Goal: Information Seeking & Learning: Learn about a topic

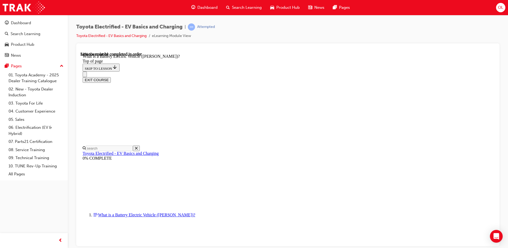
scroll to position [535, 0]
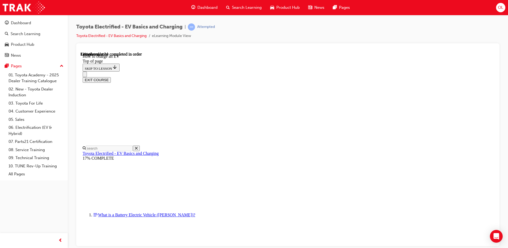
scroll to position [149, 0]
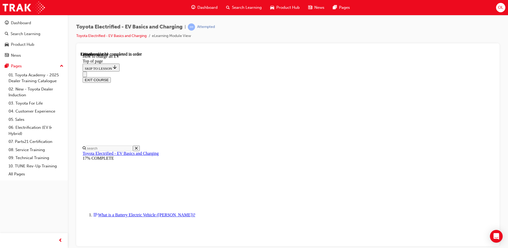
drag, startPoint x: 340, startPoint y: 70, endPoint x: 351, endPoint y: 70, distance: 11.2
drag, startPoint x: 374, startPoint y: 73, endPoint x: 306, endPoint y: 80, distance: 69.2
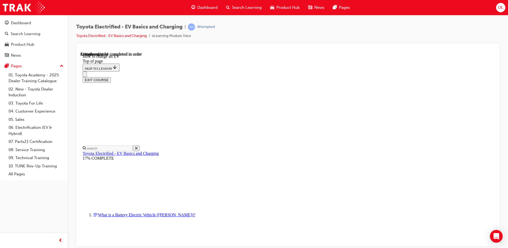
scroll to position [2219, 0]
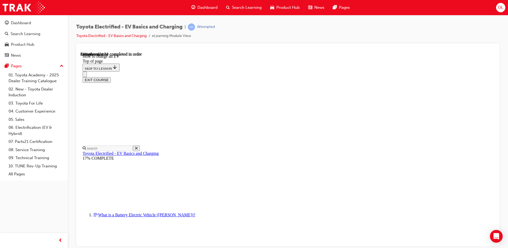
scroll to position [2007, 0]
drag, startPoint x: 326, startPoint y: 146, endPoint x: 329, endPoint y: 145, distance: 3.3
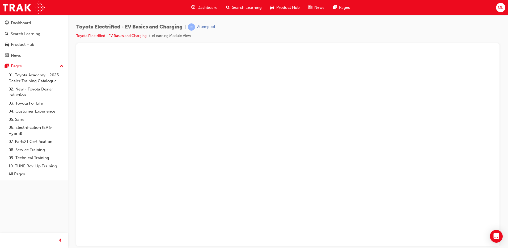
click at [386, 137] on button "Unzoom image" at bounding box center [288, 149] width 415 height 194
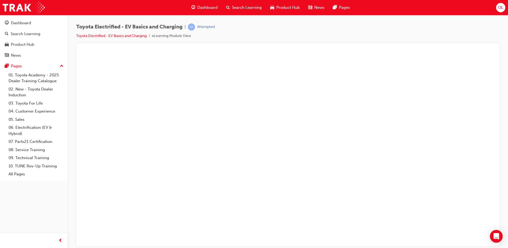
click at [299, 123] on button "Unzoom image" at bounding box center [288, 149] width 415 height 194
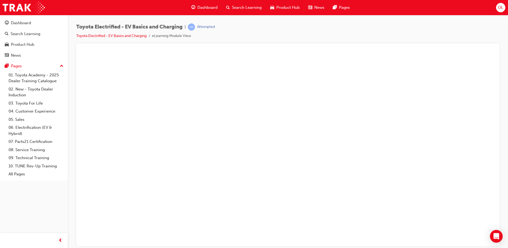
click at [352, 126] on button "Unzoom image" at bounding box center [288, 149] width 415 height 194
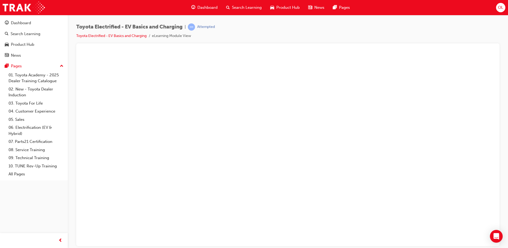
click at [416, 121] on button "Unzoom image" at bounding box center [288, 149] width 415 height 194
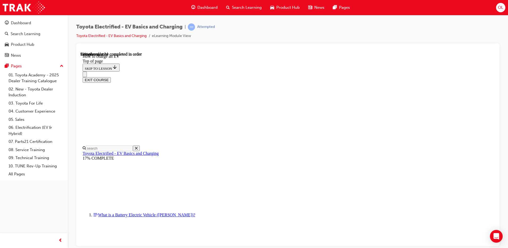
scroll to position [1155, 0]
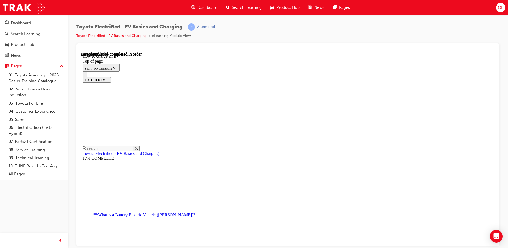
drag, startPoint x: 357, startPoint y: 210, endPoint x: 356, endPoint y: 206, distance: 3.4
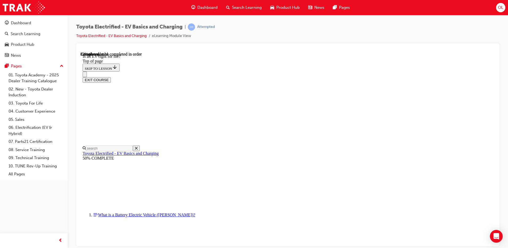
scroll to position [309, 0]
drag, startPoint x: 350, startPoint y: 199, endPoint x: 317, endPoint y: 192, distance: 33.7
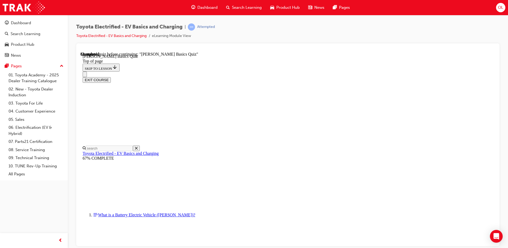
scroll to position [16, 0]
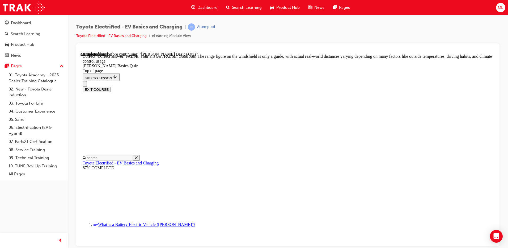
scroll to position [91, 0]
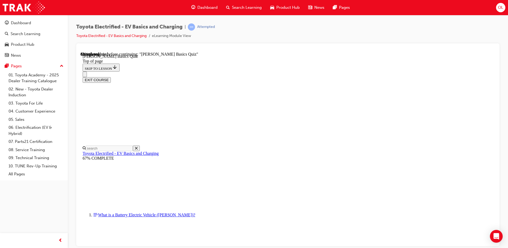
scroll to position [47, 0]
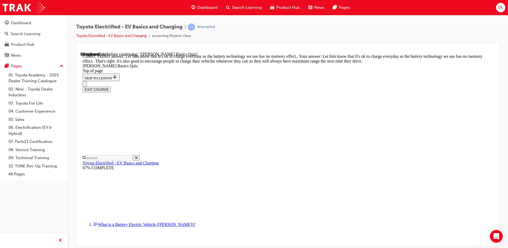
scroll to position [102, 0]
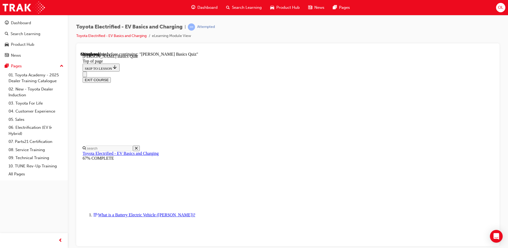
scroll to position [123, 0]
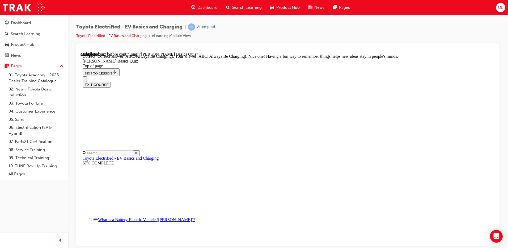
scroll to position [107, 0]
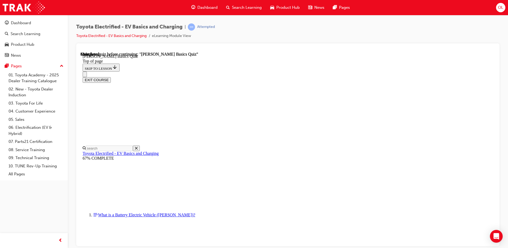
scroll to position [95, 0]
drag, startPoint x: 247, startPoint y: 182, endPoint x: 246, endPoint y: 177, distance: 4.6
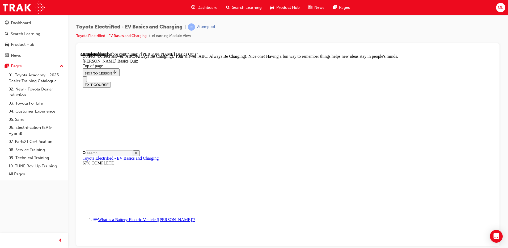
scroll to position [107, 0]
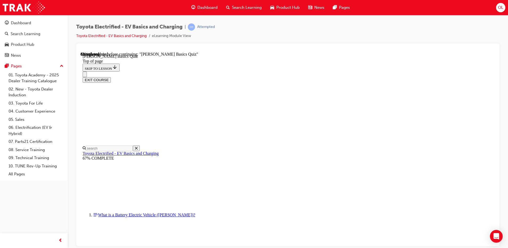
scroll to position [126, 0]
drag, startPoint x: 277, startPoint y: 162, endPoint x: 281, endPoint y: 169, distance: 8.2
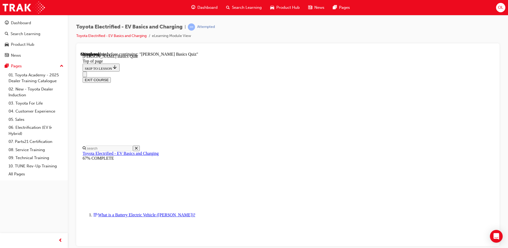
scroll to position [16, 0]
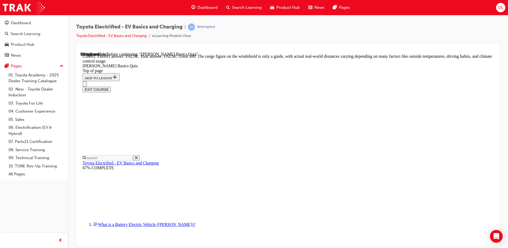
scroll to position [91, 0]
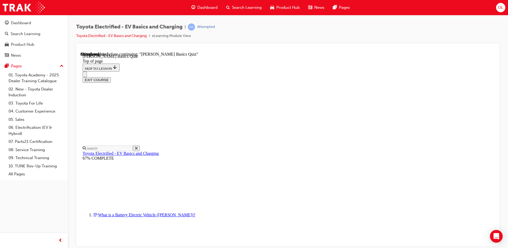
scroll to position [16, 0]
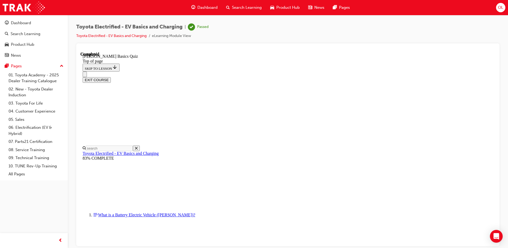
scroll to position [95, 0]
click at [111, 77] on button "EXIT COURSE" at bounding box center [97, 80] width 28 height 6
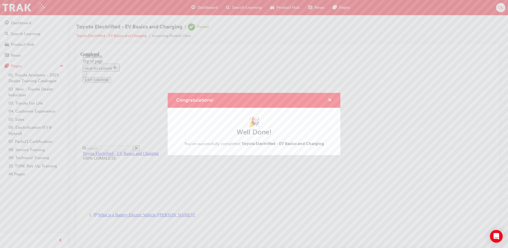
click at [330, 100] on span "cross-icon" at bounding box center [330, 100] width 4 height 5
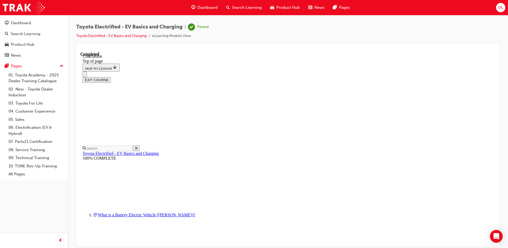
click at [205, 9] on span "Dashboard" at bounding box center [208, 8] width 20 height 6
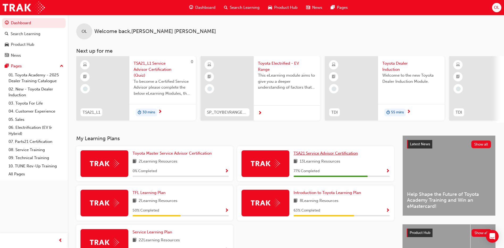
click at [343, 156] on span "TSA21 Service Advisor Certification" at bounding box center [326, 153] width 64 height 5
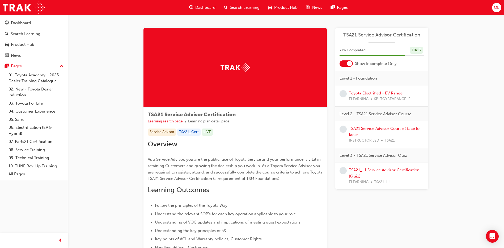
click at [374, 94] on link "Toyota Electrified - EV Range" at bounding box center [376, 93] width 54 height 5
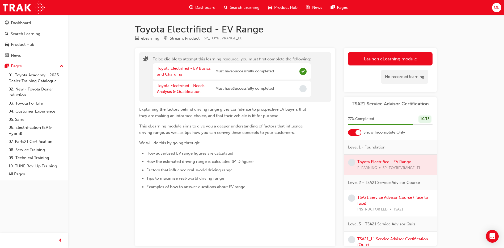
click at [190, 89] on div "Toyota Electrified - Needs Analysis & Qualification" at bounding box center [186, 89] width 59 height 12
click at [196, 86] on link "Toyota Electrified - Needs Analysis & Qualification" at bounding box center [181, 88] width 48 height 11
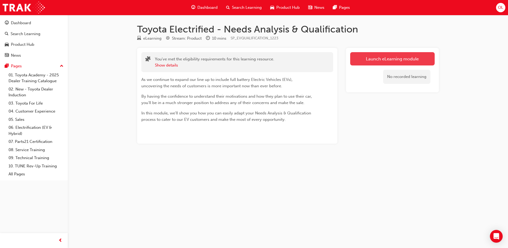
click at [373, 56] on link "Launch eLearning module" at bounding box center [393, 58] width 85 height 13
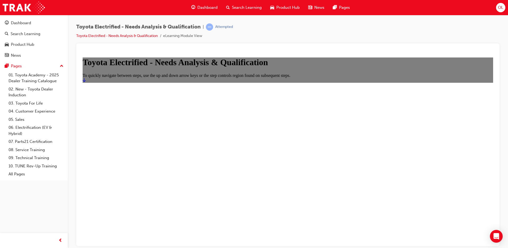
click at [86, 82] on icon "Start" at bounding box center [84, 80] width 3 height 4
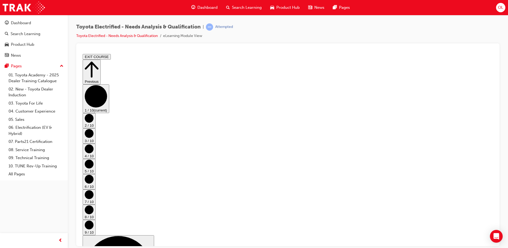
drag, startPoint x: 409, startPoint y: 123, endPoint x: 412, endPoint y: 127, distance: 4.7
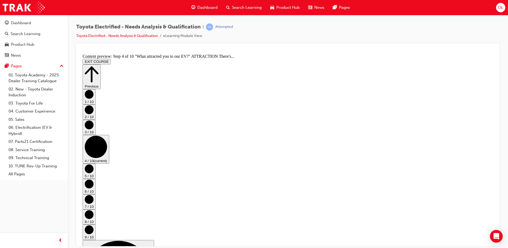
scroll to position [166, 0]
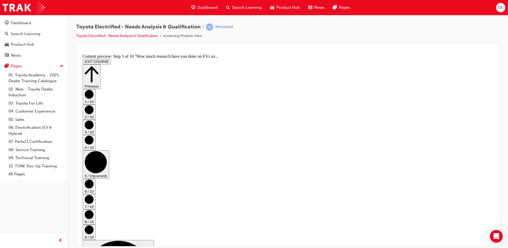
scroll to position [206, 0]
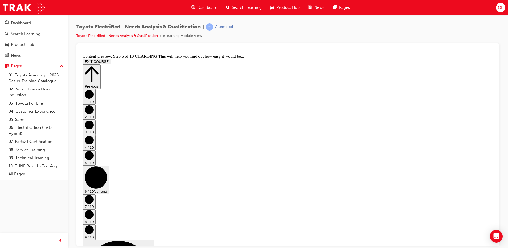
scroll to position [15, 0]
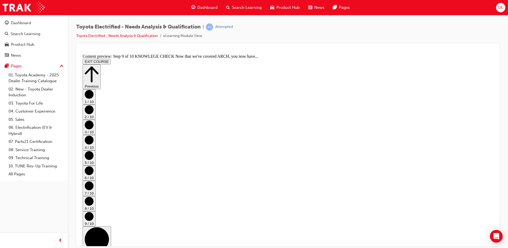
scroll to position [282, 0]
click at [111, 59] on button "EXIT COURSE" at bounding box center [97, 62] width 28 height 6
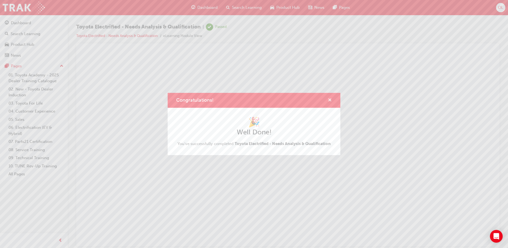
click at [330, 98] on span "cross-icon" at bounding box center [330, 100] width 4 height 5
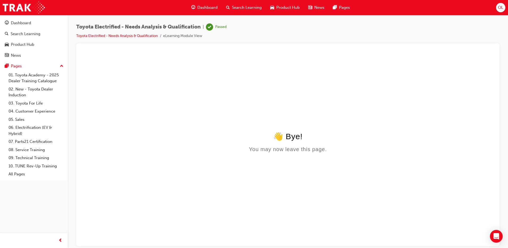
click at [195, 4] on div "Dashboard" at bounding box center [204, 7] width 35 height 11
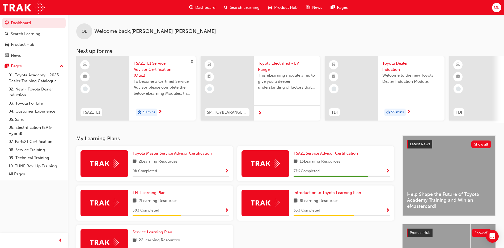
click at [317, 156] on span "TSA21 Service Advisor Certification" at bounding box center [326, 153] width 64 height 5
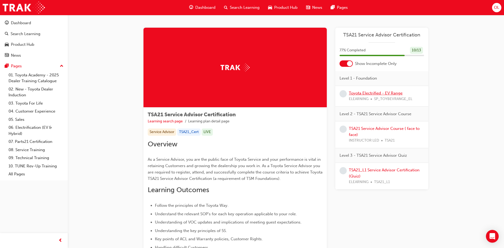
click at [362, 93] on link "Toyota Electrified - EV Range" at bounding box center [376, 93] width 54 height 5
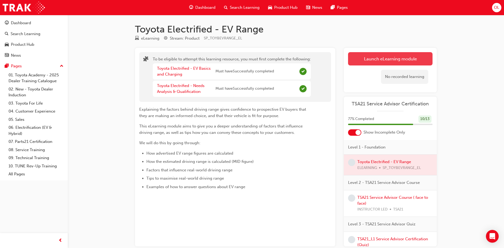
click at [383, 60] on button "Launch eLearning module" at bounding box center [390, 58] width 85 height 13
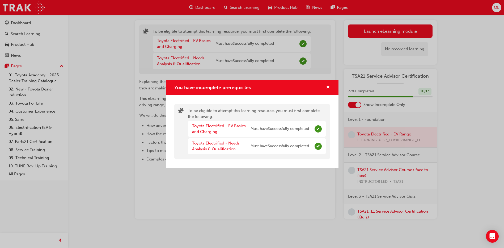
scroll to position [29, 0]
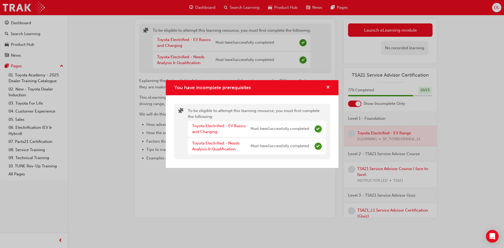
click at [328, 86] on span "cross-icon" at bounding box center [328, 87] width 4 height 5
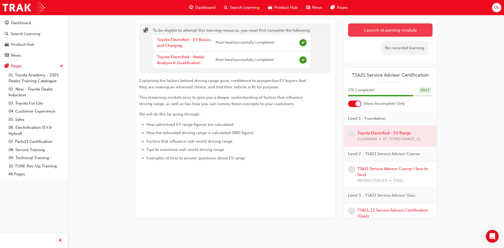
click at [363, 32] on button "Launch eLearning module" at bounding box center [390, 29] width 85 height 13
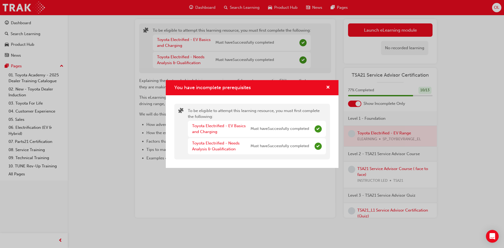
scroll to position [0, 0]
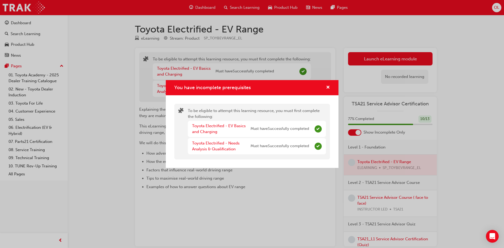
click at [326, 86] on div "You have incomplete prerequisites" at bounding box center [326, 87] width 8 height 7
click at [327, 87] on span "cross-icon" at bounding box center [328, 87] width 4 height 5
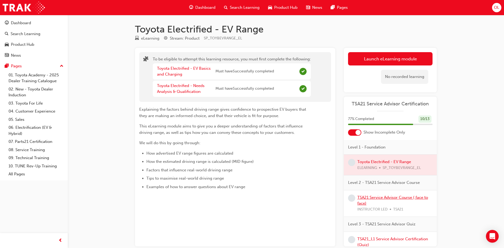
click at [385, 198] on link "TSA21 Service Advisor Course ( face to face)" at bounding box center [393, 200] width 71 height 11
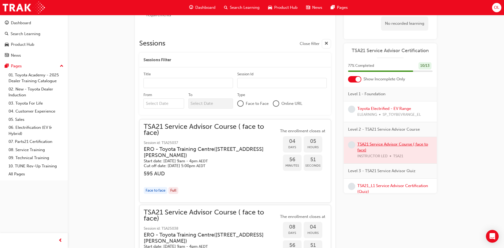
scroll to position [266, 0]
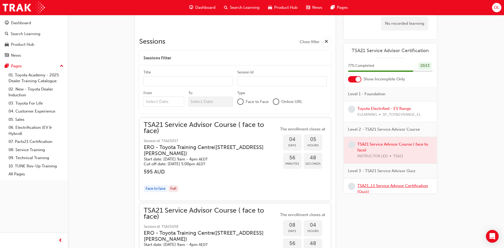
click at [402, 186] on link "TSA21_L1 Service Advisor Certification (Quiz)" at bounding box center [393, 188] width 71 height 11
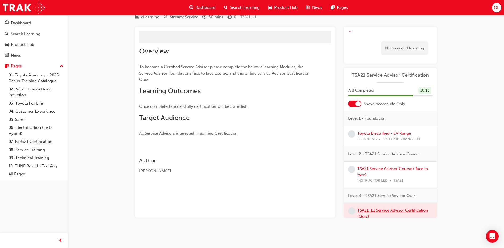
scroll to position [29, 0]
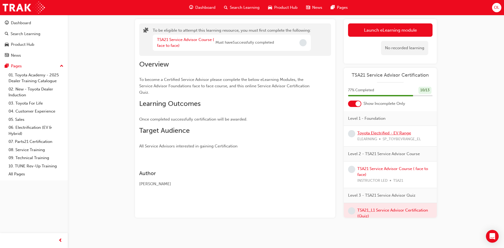
click at [387, 133] on link "Toyota Electrified - EV Range" at bounding box center [385, 133] width 54 height 5
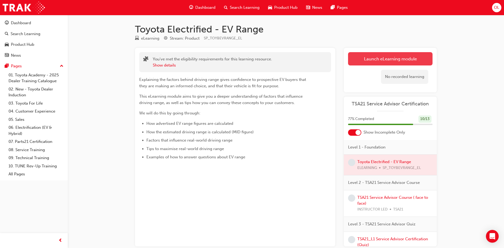
click at [376, 56] on link "Launch eLearning module" at bounding box center [390, 58] width 85 height 13
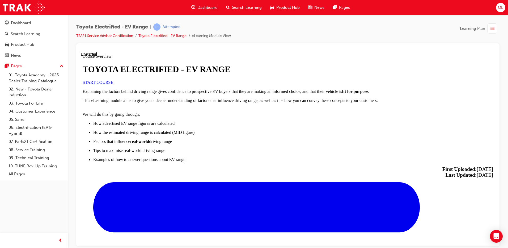
click at [113, 84] on span "START COURSE" at bounding box center [98, 82] width 31 height 5
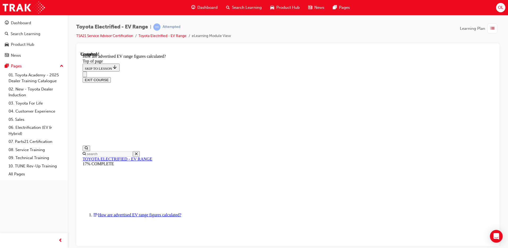
scroll to position [280, 0]
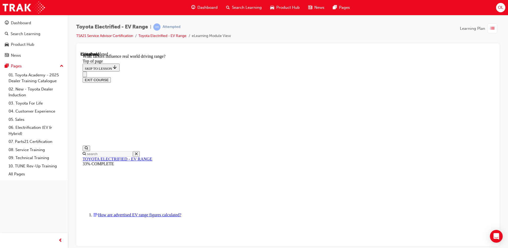
drag, startPoint x: 396, startPoint y: 198, endPoint x: 363, endPoint y: 195, distance: 32.8
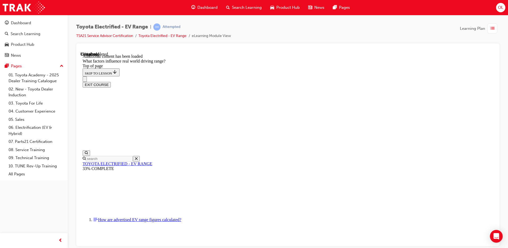
scroll to position [642, 0]
drag, startPoint x: 324, startPoint y: 99, endPoint x: 270, endPoint y: 152, distance: 76.4
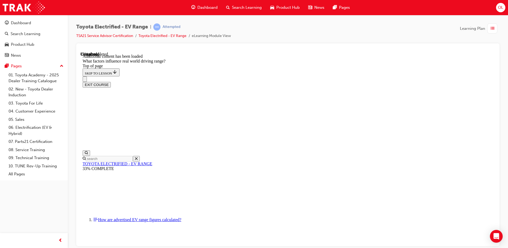
drag, startPoint x: 331, startPoint y: 90, endPoint x: 406, endPoint y: 159, distance: 102.2
drag, startPoint x: 345, startPoint y: 107, endPoint x: 286, endPoint y: 174, distance: 90.0
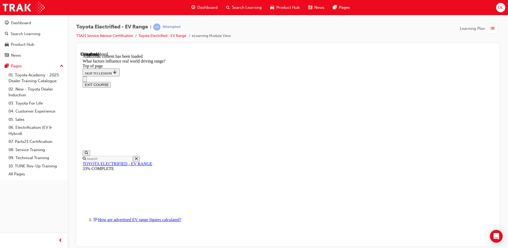
drag, startPoint x: 327, startPoint y: 102, endPoint x: 404, endPoint y: 164, distance: 99.7
drag, startPoint x: 353, startPoint y: 105, endPoint x: 271, endPoint y: 189, distance: 117.0
drag, startPoint x: 302, startPoint y: 108, endPoint x: 373, endPoint y: 170, distance: 94.4
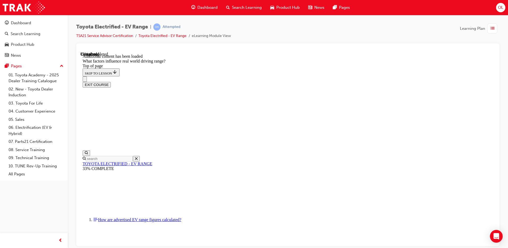
drag, startPoint x: 326, startPoint y: 101, endPoint x: 267, endPoint y: 172, distance: 92.3
drag, startPoint x: 328, startPoint y: 101, endPoint x: 392, endPoint y: 166, distance: 91.4
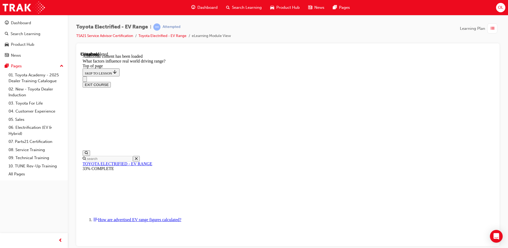
drag, startPoint x: 349, startPoint y: 105, endPoint x: 256, endPoint y: 178, distance: 118.5
drag, startPoint x: 318, startPoint y: 98, endPoint x: 376, endPoint y: 163, distance: 86.3
drag, startPoint x: 334, startPoint y: 101, endPoint x: 287, endPoint y: 131, distance: 56.3
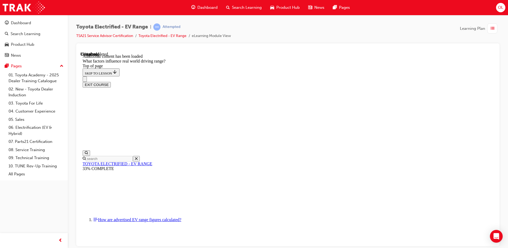
drag, startPoint x: 361, startPoint y: 132, endPoint x: 334, endPoint y: 95, distance: 46.2
drag, startPoint x: 333, startPoint y: 92, endPoint x: 272, endPoint y: 158, distance: 90.7
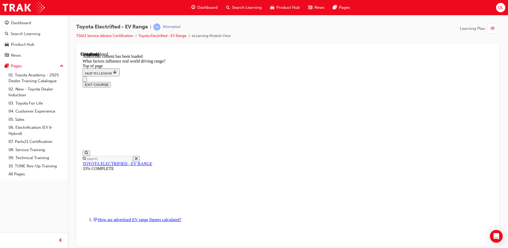
drag, startPoint x: 309, startPoint y: 101, endPoint x: 380, endPoint y: 162, distance: 94.1
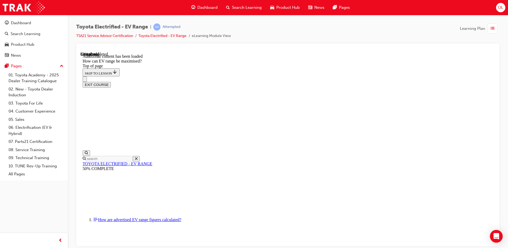
drag, startPoint x: 323, startPoint y: 123, endPoint x: 321, endPoint y: 119, distance: 3.9
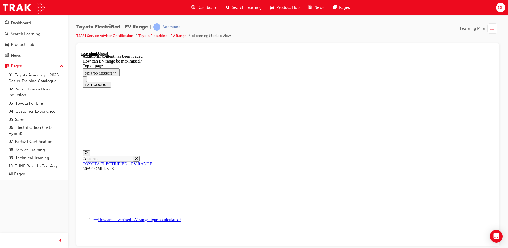
drag, startPoint x: 323, startPoint y: 241, endPoint x: 321, endPoint y: 239, distance: 2.7
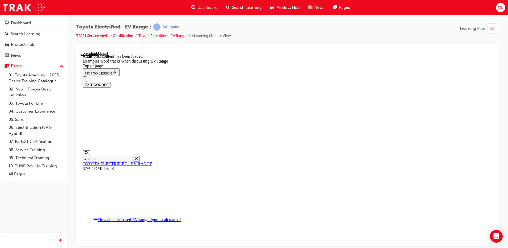
scroll to position [198, 0]
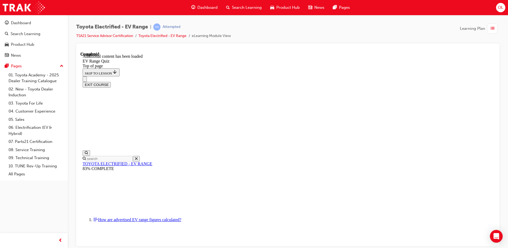
scroll to position [16, 0]
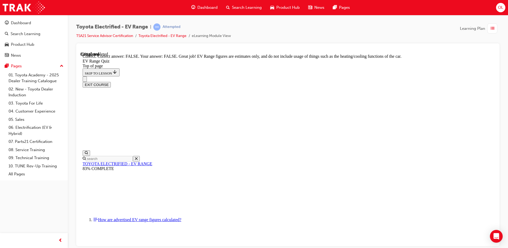
scroll to position [92, 0]
drag, startPoint x: 375, startPoint y: 132, endPoint x: 372, endPoint y: 143, distance: 11.4
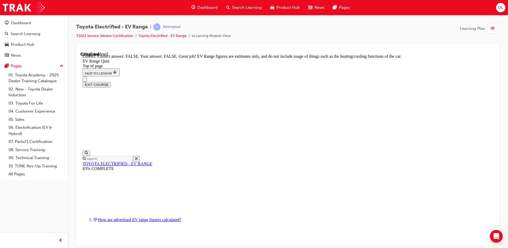
drag, startPoint x: 318, startPoint y: 84, endPoint x: 327, endPoint y: 169, distance: 85.4
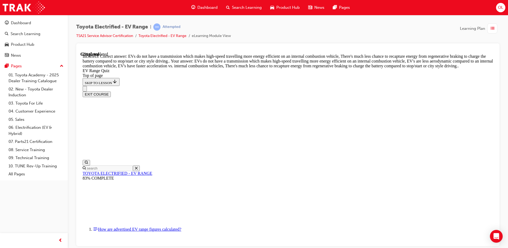
scroll to position [127, 0]
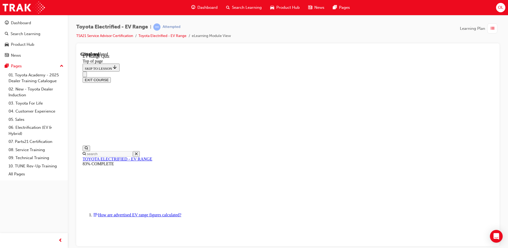
scroll to position [69, 0]
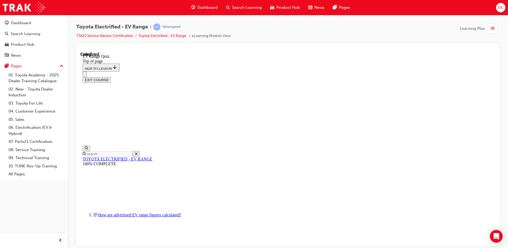
scroll to position [78, 0]
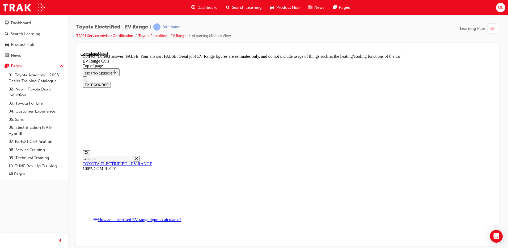
scroll to position [92, 0]
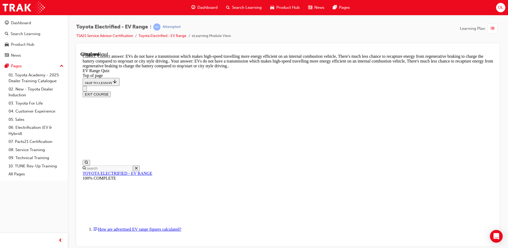
scroll to position [127, 0]
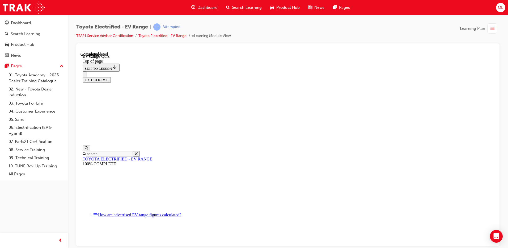
scroll to position [69, 0]
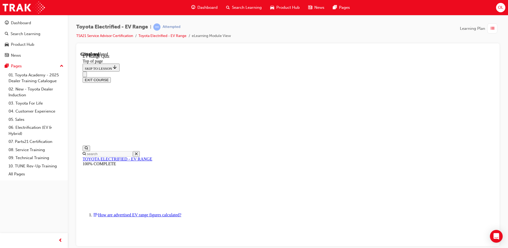
scroll to position [123, 0]
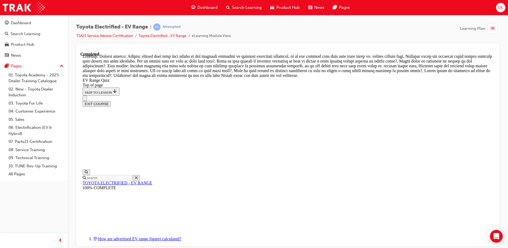
scroll to position [183, 0]
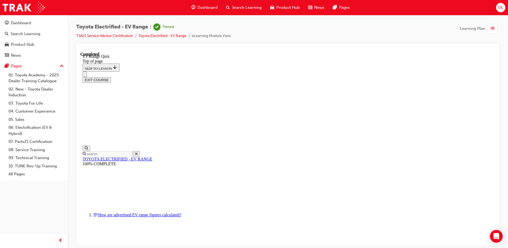
scroll to position [78, 0]
click at [111, 77] on button "EXIT COURSE" at bounding box center [97, 80] width 28 height 6
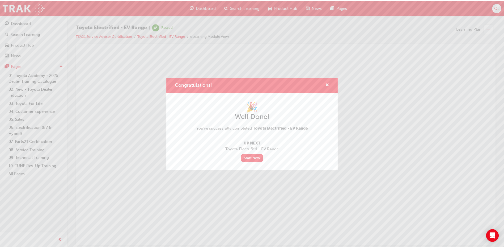
scroll to position [0, 0]
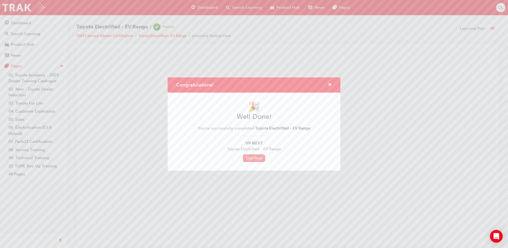
click at [254, 160] on link "Start Now" at bounding box center [254, 158] width 22 height 8
click at [248, 157] on link "Start Now" at bounding box center [254, 158] width 22 height 8
click at [330, 83] on span "cross-icon" at bounding box center [330, 85] width 4 height 5
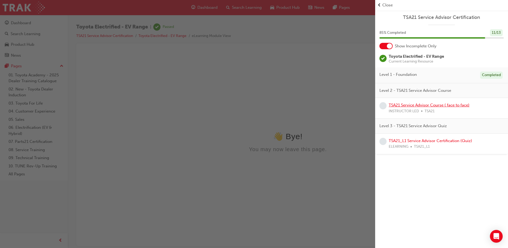
click at [409, 103] on link "TSA21 Service Advisor Course ( face to face)" at bounding box center [429, 105] width 81 height 5
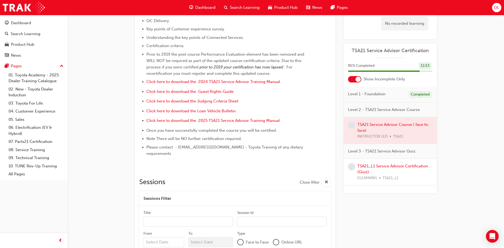
scroll to position [142, 0]
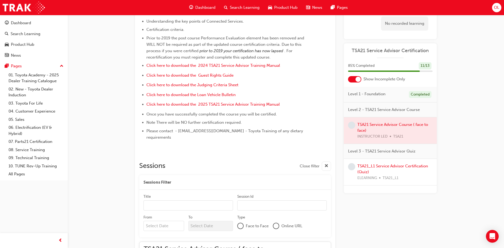
click at [276, 223] on div at bounding box center [276, 225] width 5 height 5
click at [241, 223] on div at bounding box center [240, 225] width 5 height 5
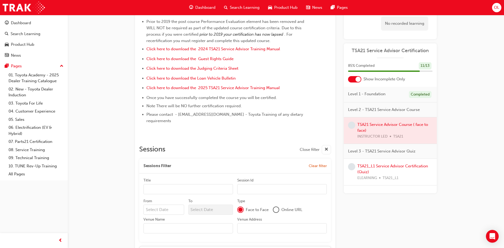
scroll to position [83, 0]
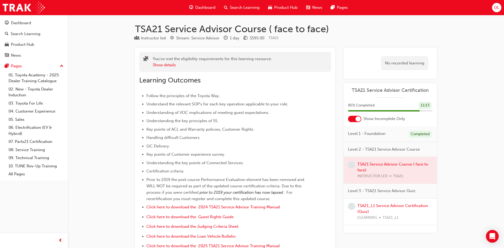
scroll to position [0, 0]
click at [194, 9] on div "Dashboard" at bounding box center [202, 7] width 35 height 11
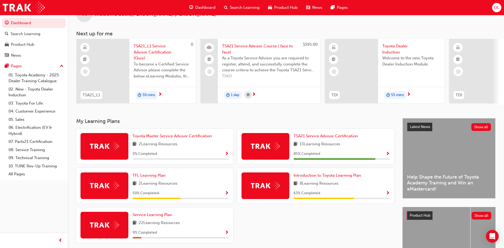
scroll to position [27, 0]
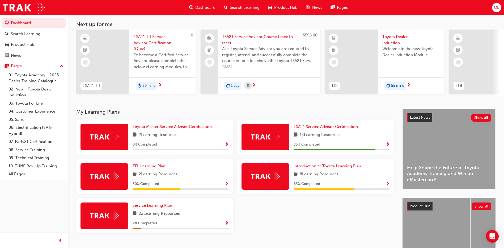
click at [152, 168] on span "TFL Learning Plan" at bounding box center [149, 166] width 33 height 5
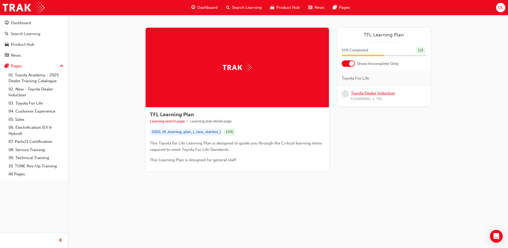
click at [378, 94] on link "Toyota Dealer Induction" at bounding box center [373, 93] width 44 height 5
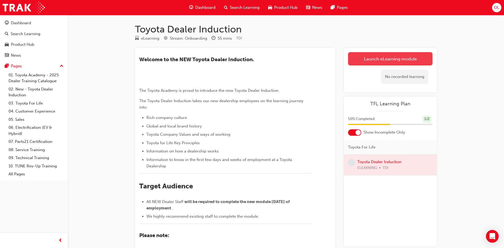
click at [373, 58] on link "Launch eLearning module" at bounding box center [390, 58] width 85 height 13
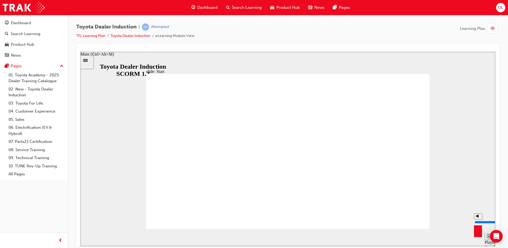
click at [478, 217] on circle "Mute (Ctrl+Alt+M)" at bounding box center [479, 216] width 2 height 2
type input "0"
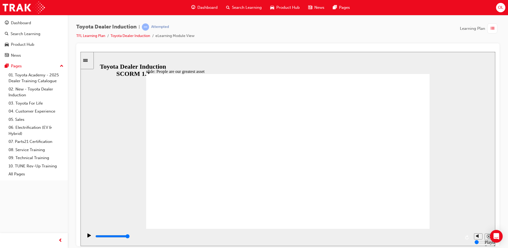
type input "7500"
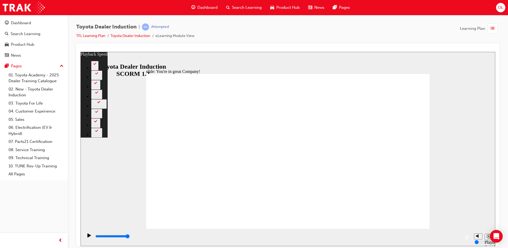
type input "156"
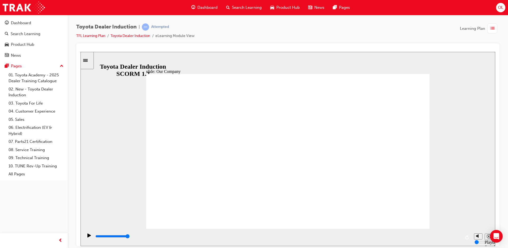
drag, startPoint x: 414, startPoint y: 211, endPoint x: 407, endPoint y: 216, distance: 8.9
drag, startPoint x: 211, startPoint y: 196, endPoint x: 285, endPoint y: 200, distance: 73.8
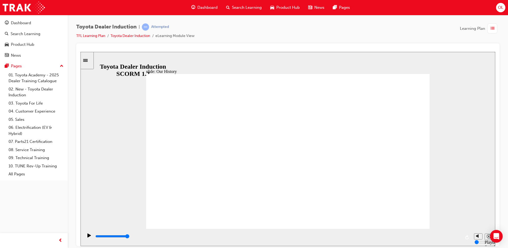
drag, startPoint x: 322, startPoint y: 196, endPoint x: 380, endPoint y: 198, distance: 58.8
drag, startPoint x: 406, startPoint y: 90, endPoint x: 404, endPoint y: 83, distance: 7.2
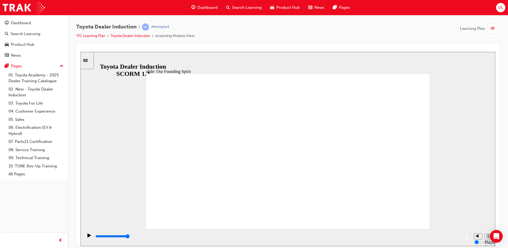
drag, startPoint x: 387, startPoint y: 211, endPoint x: 402, endPoint y: 215, distance: 15.6
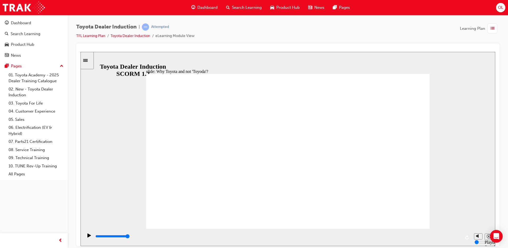
type input "8300"
type input "2"
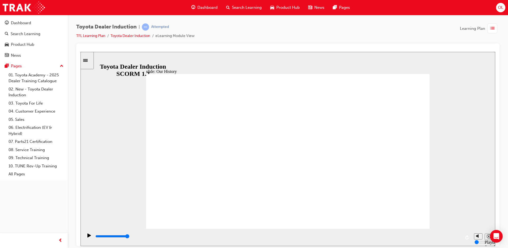
drag, startPoint x: 363, startPoint y: 197, endPoint x: 281, endPoint y: 200, distance: 82.2
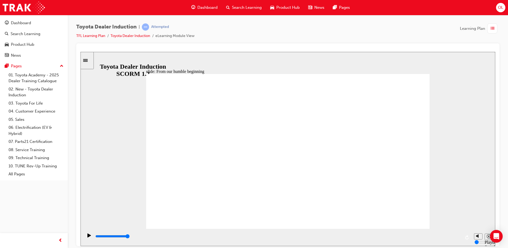
drag, startPoint x: 412, startPoint y: 205, endPoint x: 411, endPoint y: 208, distance: 3.8
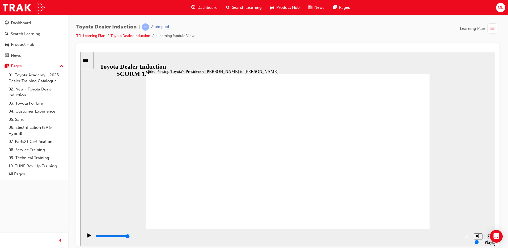
type input "2500"
radio input "true"
type input "3500"
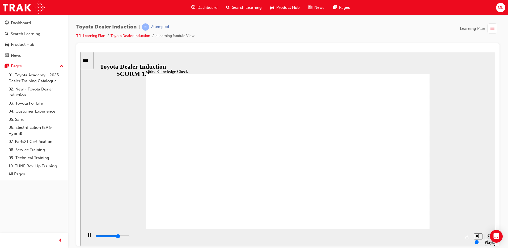
radio input "true"
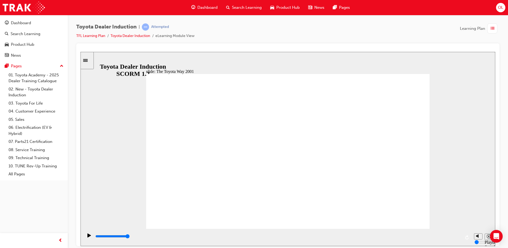
drag, startPoint x: 215, startPoint y: 135, endPoint x: 214, endPoint y: 108, distance: 26.3
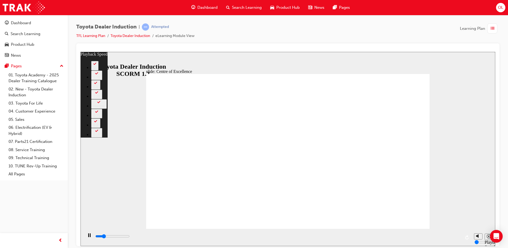
type input "3200"
type input "0"
type input "3500"
type input "0"
type input "3600"
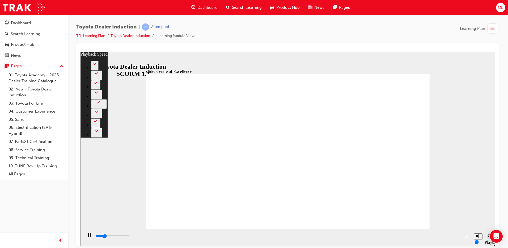
type input "0"
type input "3700"
type input "1"
type input "4000"
type input "1"
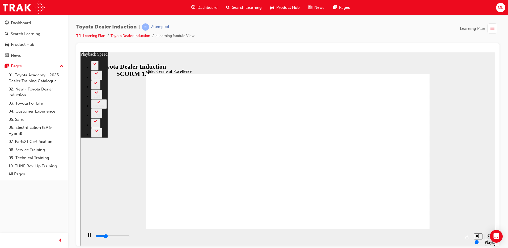
type input "4300"
type input "1"
type input "4500"
type input "1"
type input "4800"
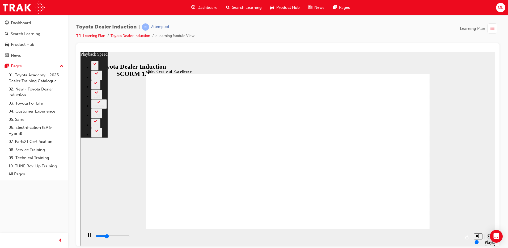
type input "2"
type input "5100"
type input "2"
type input "5300"
type input "2"
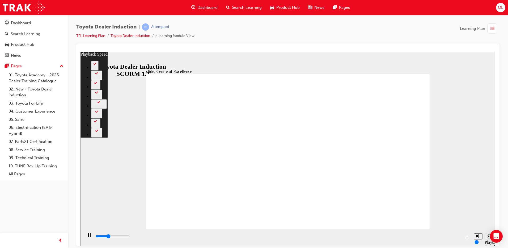
type input "5600"
type input "2"
type input "5900"
type input "3"
type input "6100"
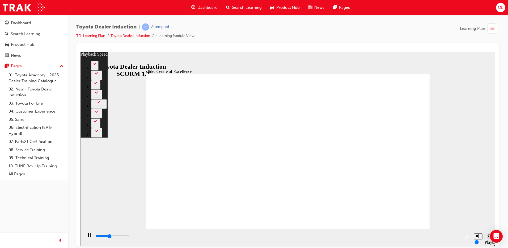
type input "3"
type input "6400"
type input "3"
type input "6600"
type input "3"
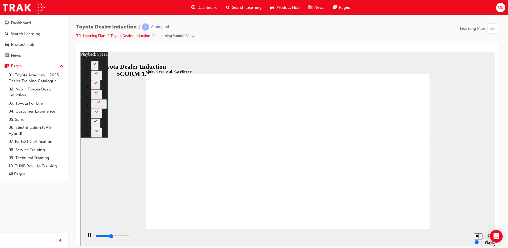
type input "6900"
type input "4"
type input "7200"
type input "4"
type input "7400"
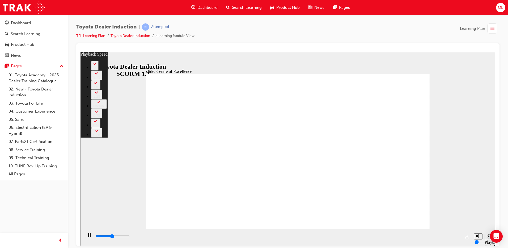
type input "4"
type input "7700"
type input "5"
type input "8000"
type input "5"
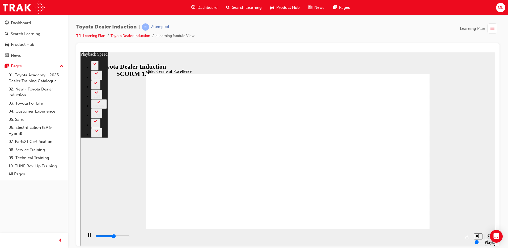
type input "8200"
type input "5"
type input "8500"
type input "5"
type input "8800"
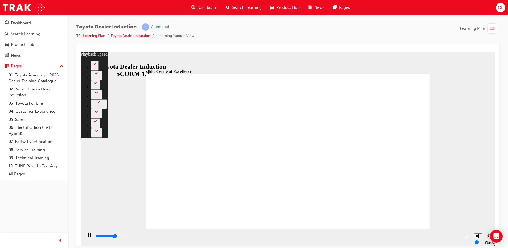
type input "6"
type input "9000"
type input "6"
type input "9300"
type input "6"
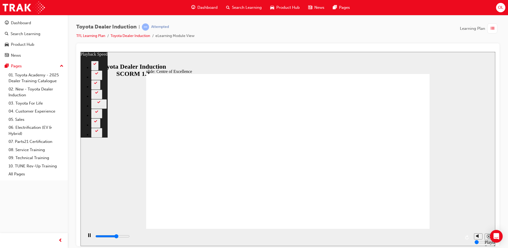
type input "9600"
type input "6"
type input "9800"
type input "7"
type input "10100"
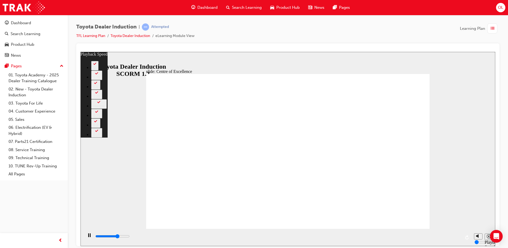
type input "7"
type input "10400"
type input "7"
type input "10600"
type input "7"
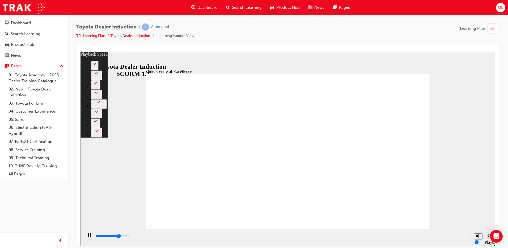
type input "10900"
type input "8"
type input "11200"
type input "8"
type input "11400"
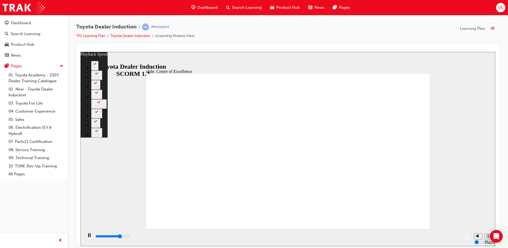
type input "8"
type input "11700"
type input "9"
type input "12000"
type input "9"
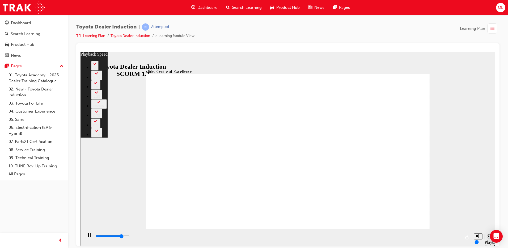
type input "12200"
type input "9"
type input "12500"
type input "9"
type input "12800"
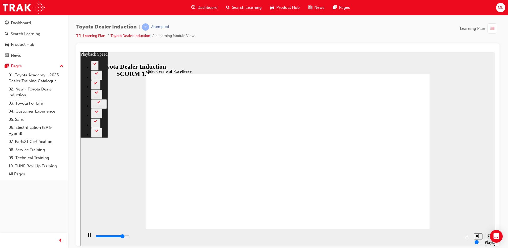
type input "10"
type input "13000"
type input "10"
type input "13300"
type input "10"
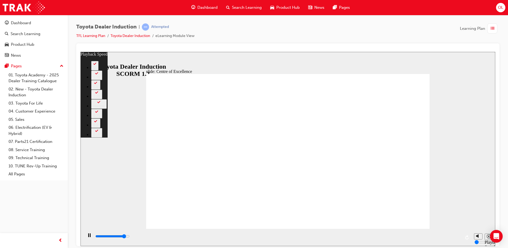
type input "13600"
type input "10"
type input "13800"
type input "11"
type input "14100"
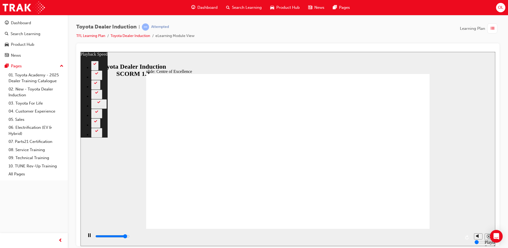
type input "11"
type input "14400"
type input "11"
type input "14600"
type input "11"
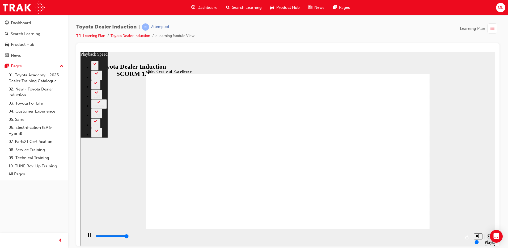
type input "14900"
type input "12"
type input "15100"
type input "12"
type input "15300"
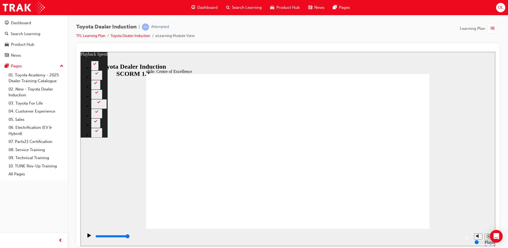
type input "248"
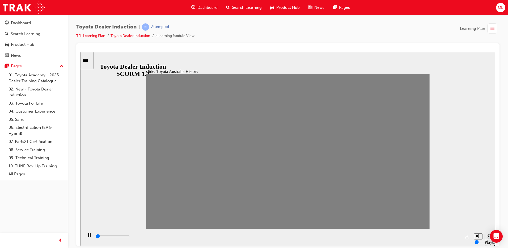
drag, startPoint x: 156, startPoint y: 154, endPoint x: 440, endPoint y: 158, distance: 284.8
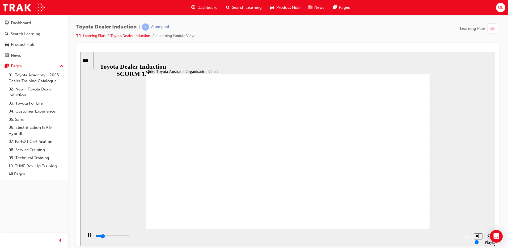
type input "5600"
type input "5000"
radio input "true"
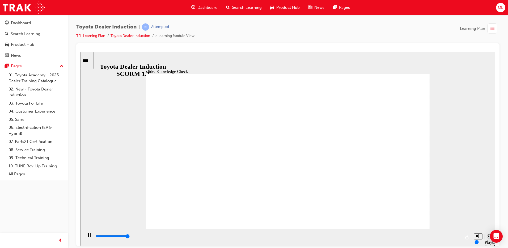
type input "5000"
radio input "true"
drag, startPoint x: 395, startPoint y: 84, endPoint x: 402, endPoint y: 78, distance: 8.4
type input "5000"
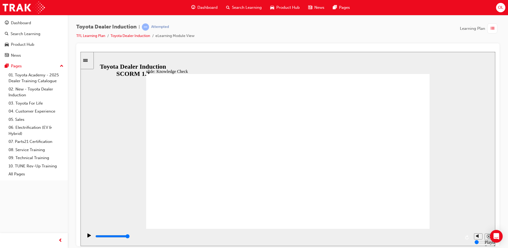
radio input "true"
type input "9200"
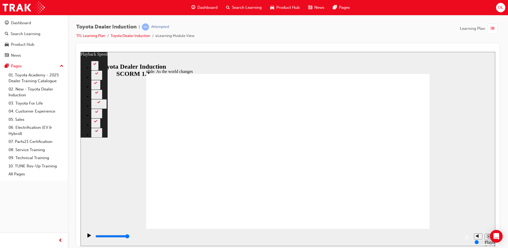
type input "74"
type input "128"
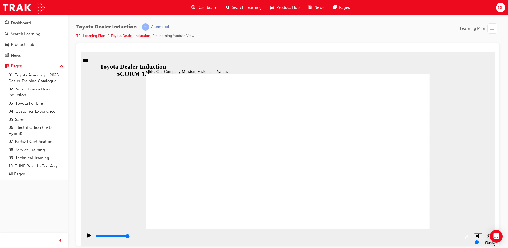
type input "35600"
